Goal: Task Accomplishment & Management: Use online tool/utility

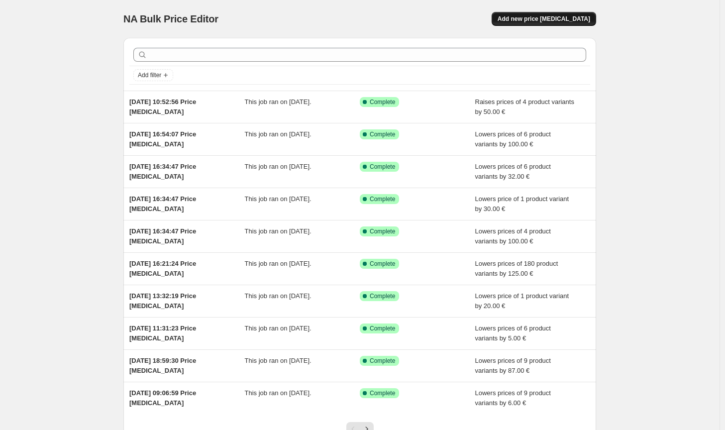
click at [574, 21] on span "Add new price [MEDICAL_DATA]" at bounding box center [543, 19] width 93 height 8
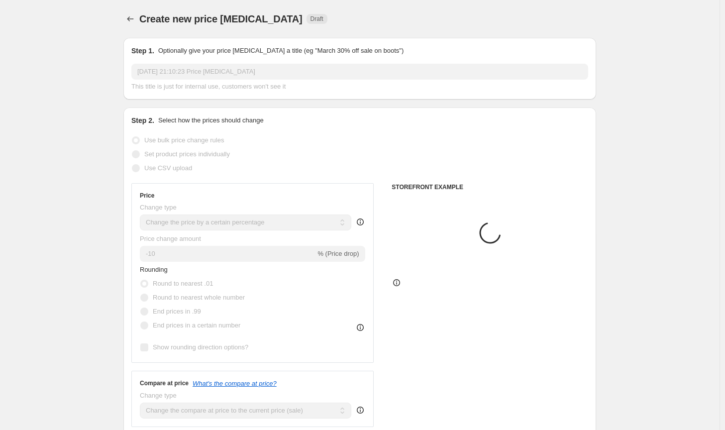
click at [277, 224] on select "Change the price to a certain amount Change the price by a certain amount Chang…" at bounding box center [245, 222] width 211 height 16
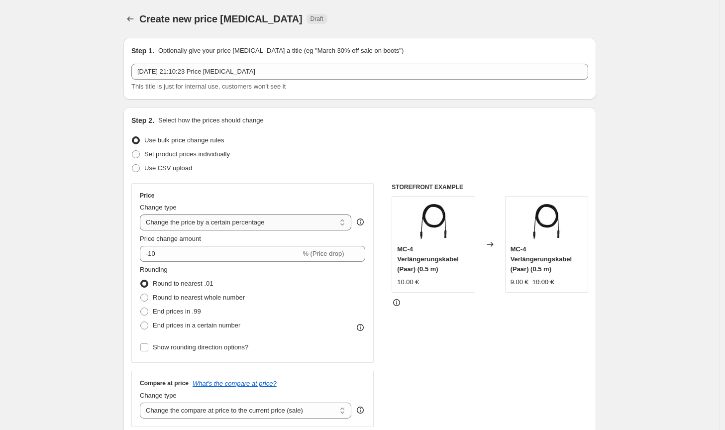
select select "by"
click at [142, 214] on select "Change the price to a certain amount Change the price by a certain amount Chang…" at bounding box center [245, 222] width 211 height 16
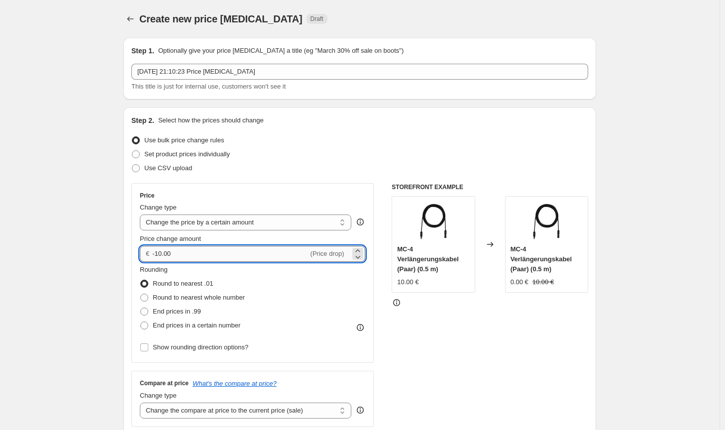
drag, startPoint x: 171, startPoint y: 256, endPoint x: 158, endPoint y: 253, distance: 13.3
click at [158, 253] on input "-10.00" at bounding box center [230, 254] width 156 height 16
type input "-8.00"
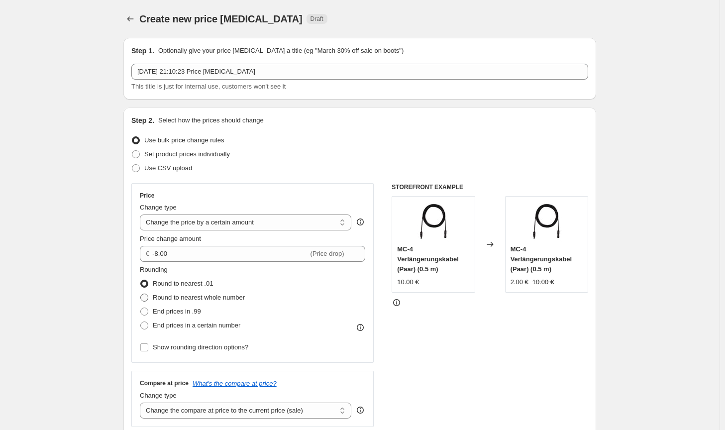
click at [174, 297] on span "Round to nearest whole number" at bounding box center [199, 297] width 92 height 7
click at [141, 294] on input "Round to nearest whole number" at bounding box center [140, 294] width 0 height 0
radio input "true"
click at [248, 417] on select "Change the compare at price to the current price (sale) Change the compare at p…" at bounding box center [245, 410] width 211 height 16
select select "no_change"
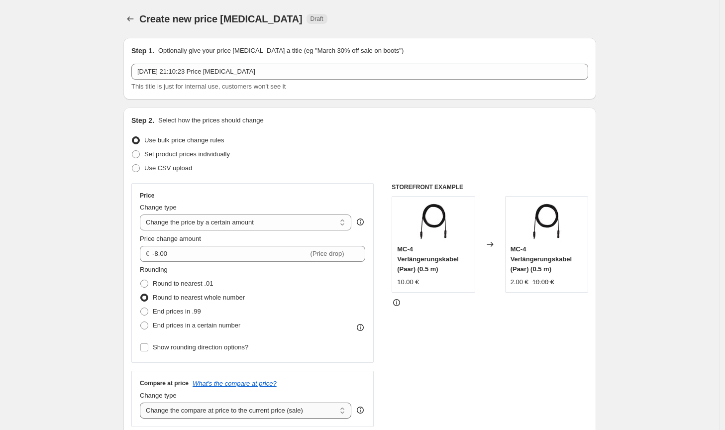
click at [142, 402] on select "Change the compare at price to the current price (sale) Change the compare at p…" at bounding box center [245, 410] width 211 height 16
click at [430, 373] on div "STOREFRONT EXAMPLE MC-4 Verlängerungskabel (Paar) (0.5 m) 10.00 € Changed to MC…" at bounding box center [490, 305] width 197 height 244
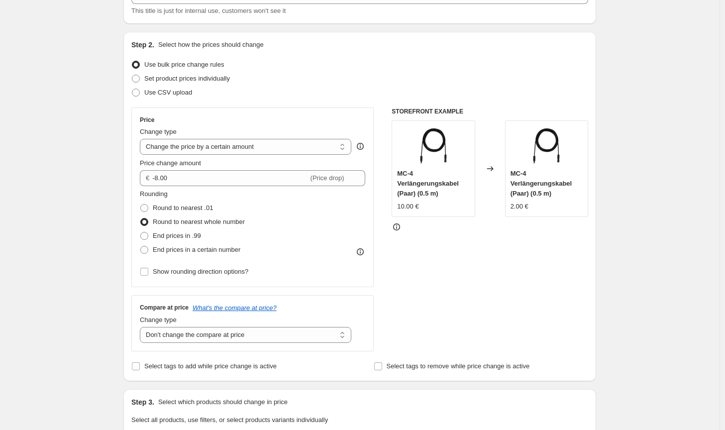
scroll to position [249, 0]
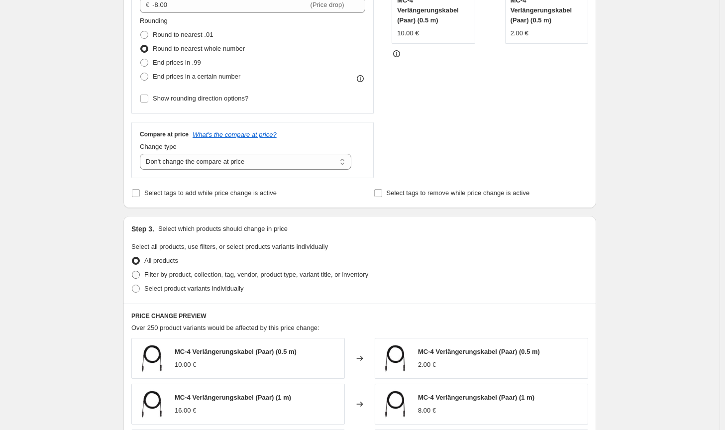
click at [306, 275] on span "Filter by product, collection, tag, vendor, product type, variant title, or inv…" at bounding box center [256, 274] width 224 height 7
click at [132, 271] on input "Filter by product, collection, tag, vendor, product type, variant title, or inv…" at bounding box center [132, 271] width 0 height 0
radio input "true"
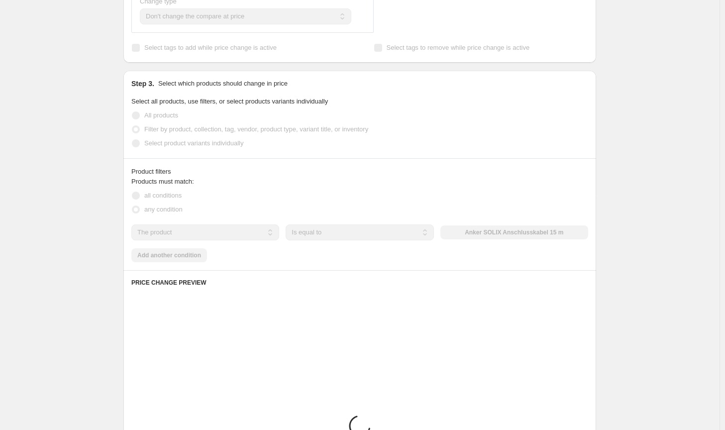
scroll to position [398, 0]
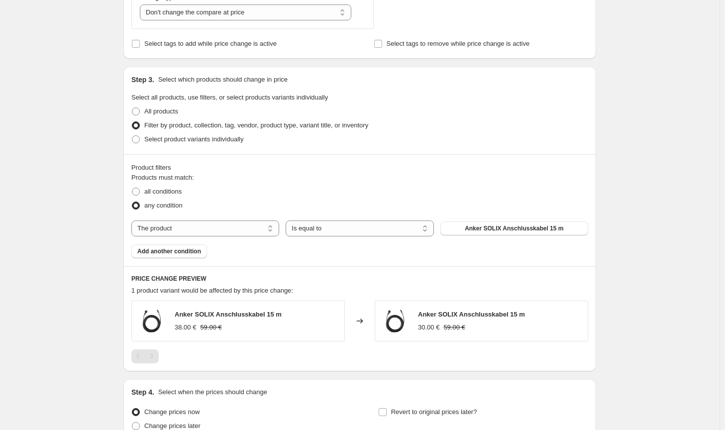
click at [513, 212] on div "any condition" at bounding box center [359, 205] width 457 height 14
click at [510, 229] on span "Anker SOLIX Anschlusskabel 15 m" at bounding box center [514, 228] width 99 height 8
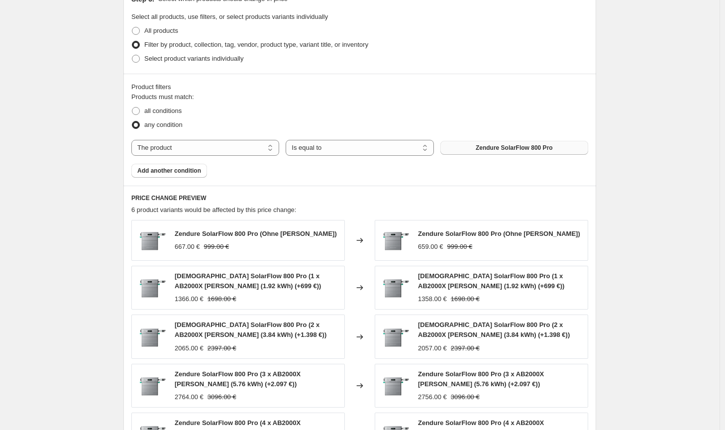
scroll to position [689, 0]
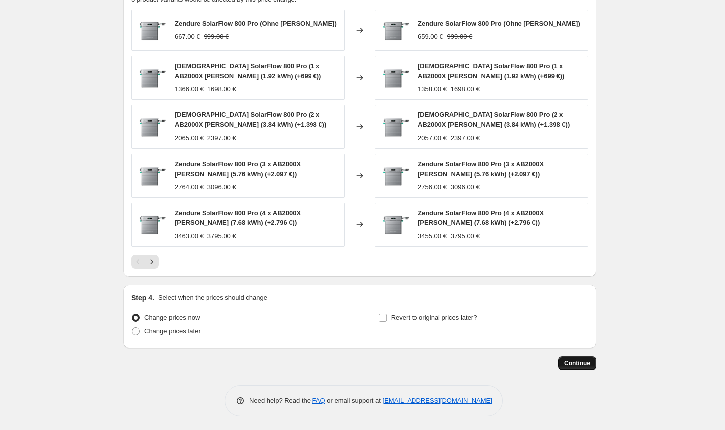
click at [589, 357] on button "Continue" at bounding box center [577, 363] width 38 height 14
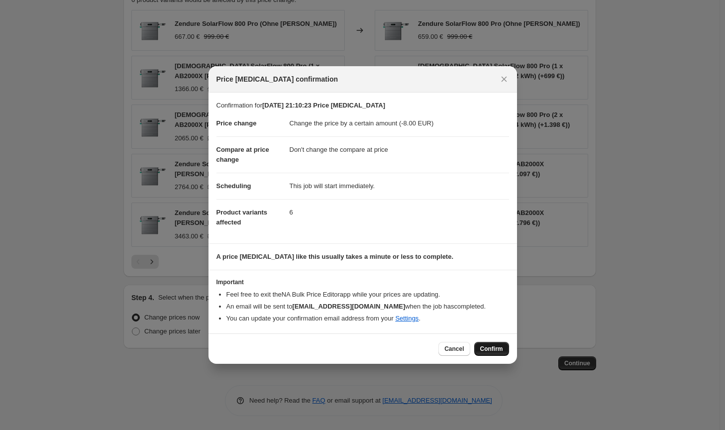
click at [488, 354] on button "Confirm" at bounding box center [491, 349] width 35 height 14
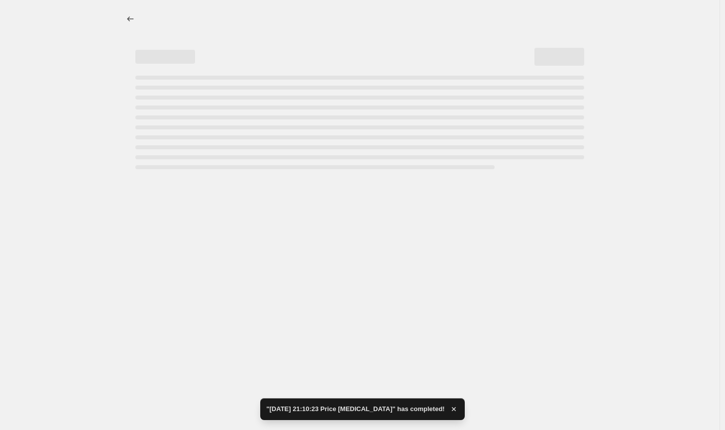
select select "by"
select select "no_change"
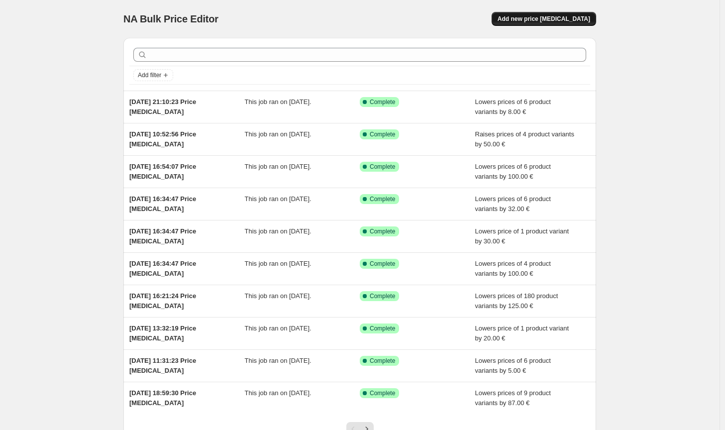
click at [557, 21] on span "Add new price change job" at bounding box center [543, 19] width 93 height 8
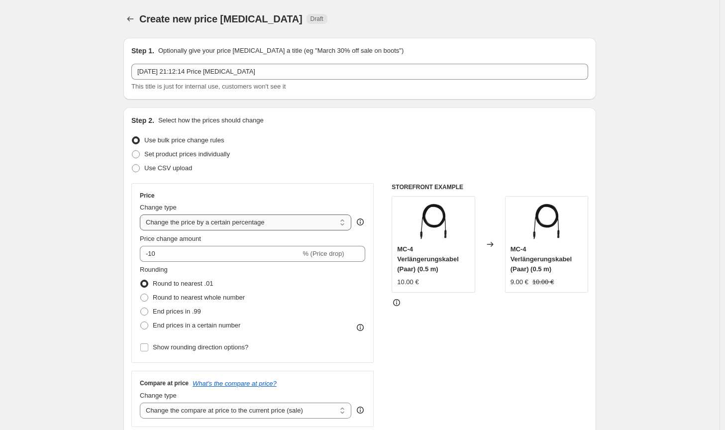
click at [307, 225] on select "Change the price to a certain amount Change the price by a certain amount Chang…" at bounding box center [245, 222] width 211 height 16
select select "by"
click at [142, 214] on select "Change the price to a certain amount Change the price by a certain amount Chang…" at bounding box center [245, 222] width 211 height 16
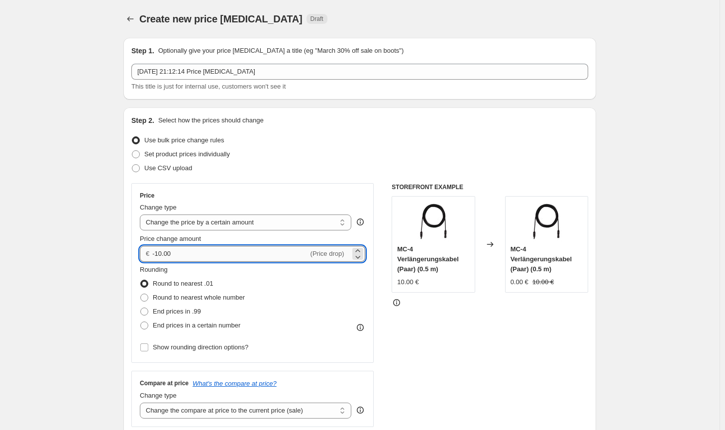
drag, startPoint x: 197, startPoint y: 252, endPoint x: 160, endPoint y: 249, distance: 36.9
click at [160, 249] on input "-10.00" at bounding box center [230, 254] width 156 height 16
type input "-100.00"
click at [211, 299] on span "Round to nearest whole number" at bounding box center [199, 297] width 92 height 7
click at [141, 294] on input "Round to nearest whole number" at bounding box center [140, 294] width 0 height 0
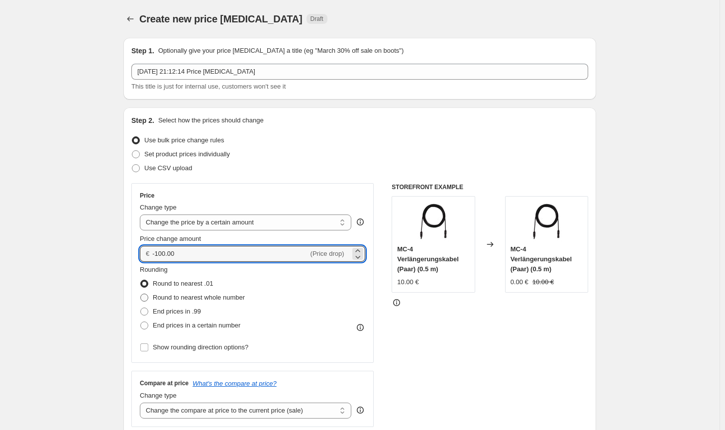
radio input "true"
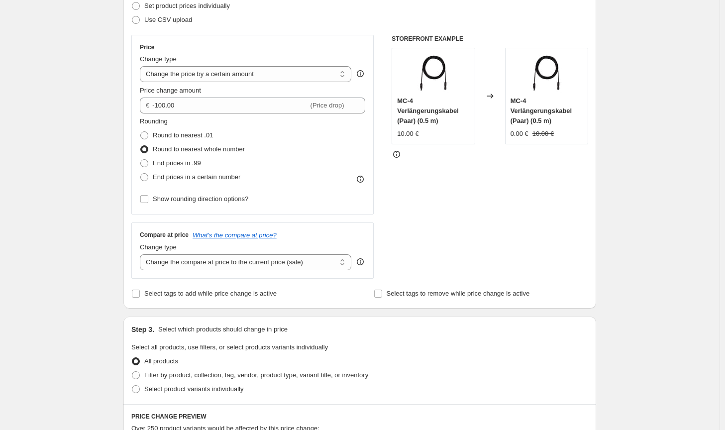
scroll to position [149, 0]
drag, startPoint x: 288, startPoint y: 259, endPoint x: 287, endPoint y: 268, distance: 9.0
click at [288, 259] on select "Change the compare at price to the current price (sale) Change the compare at p…" at bounding box center [245, 261] width 211 height 16
select select "no_change"
click at [142, 253] on select "Change the compare at price to the current price (sale) Change the compare at p…" at bounding box center [245, 261] width 211 height 16
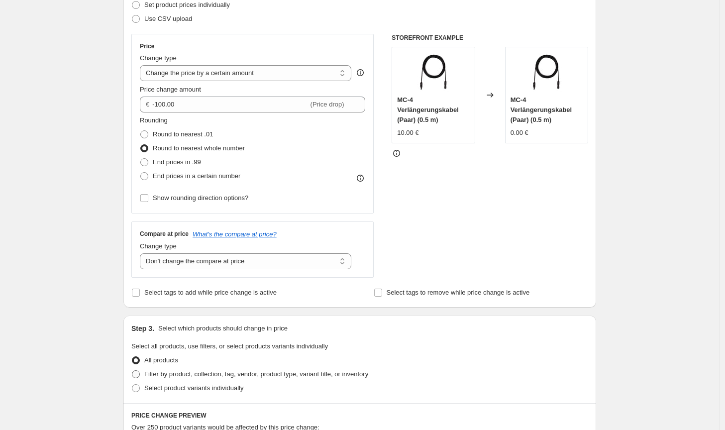
click at [248, 375] on span "Filter by product, collection, tag, vendor, product type, variant title, or inv…" at bounding box center [256, 373] width 224 height 7
click at [132, 371] on input "Filter by product, collection, tag, vendor, product type, variant title, or inv…" at bounding box center [132, 370] width 0 height 0
radio input "true"
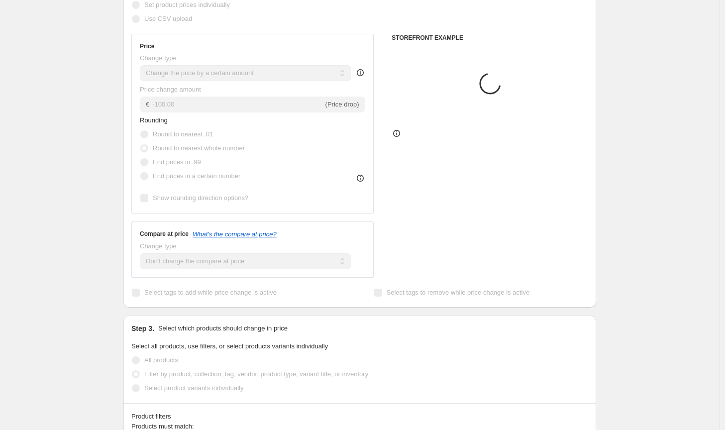
scroll to position [298, 0]
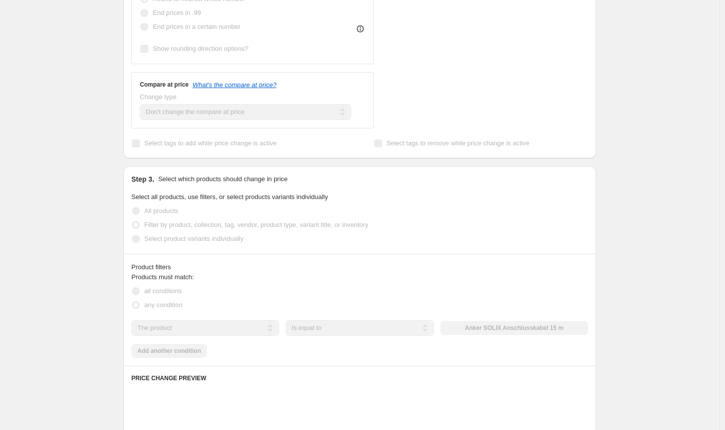
click at [472, 330] on div "The product The product's collection The product's tag The product's vendor The…" at bounding box center [359, 328] width 457 height 16
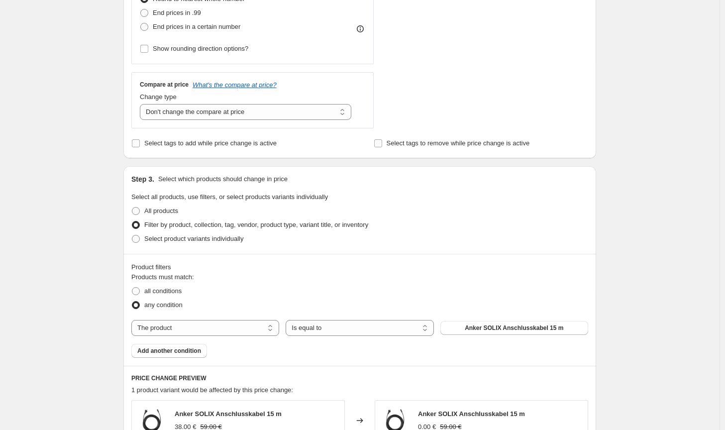
click at [472, 330] on span "Anker SOLIX Anschlusskabel 15 m" at bounding box center [514, 328] width 99 height 8
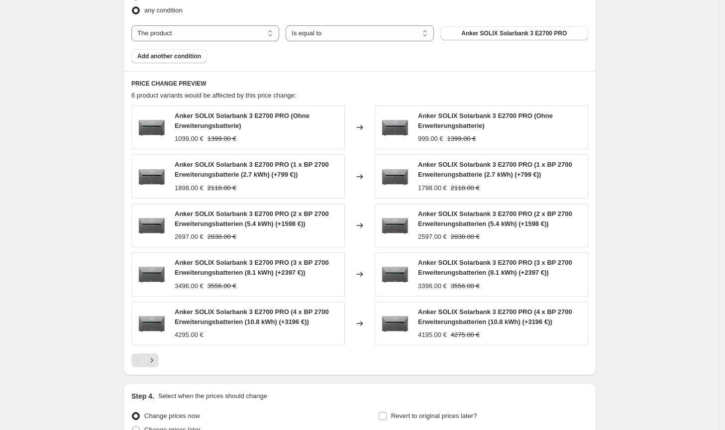
scroll to position [692, 0]
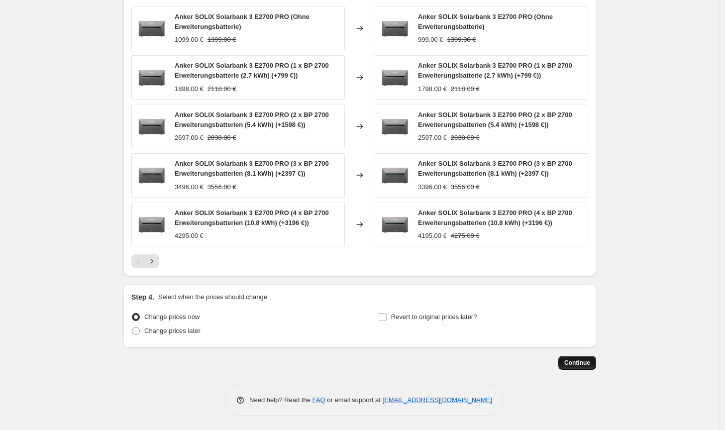
click at [573, 363] on span "Continue" at bounding box center [577, 363] width 26 height 8
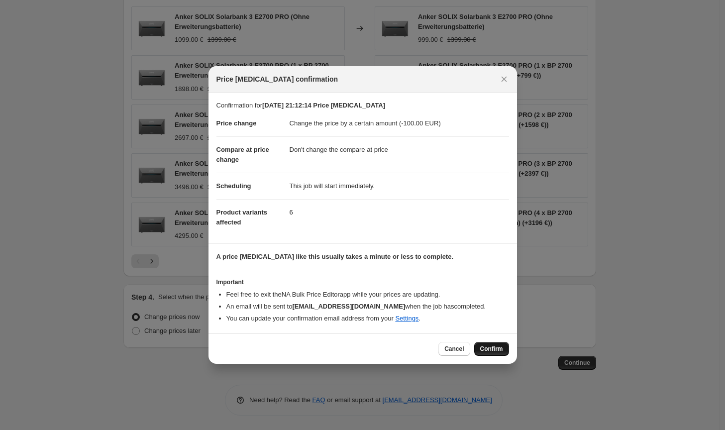
click at [492, 347] on span "Confirm" at bounding box center [491, 349] width 23 height 8
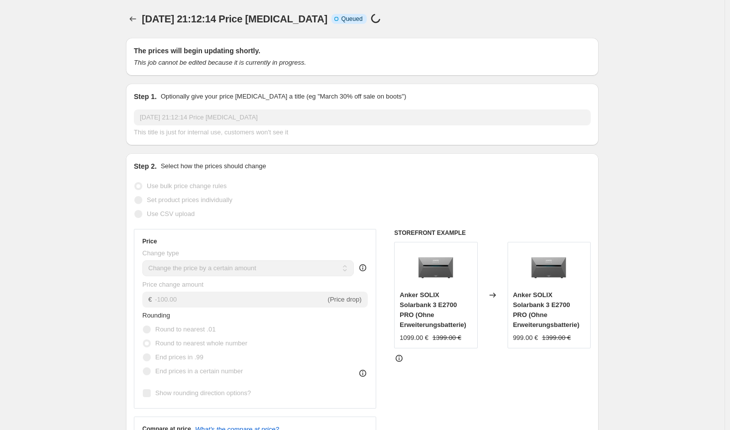
select select "by"
select select "no_change"
